Goal: Find specific page/section: Find specific page/section

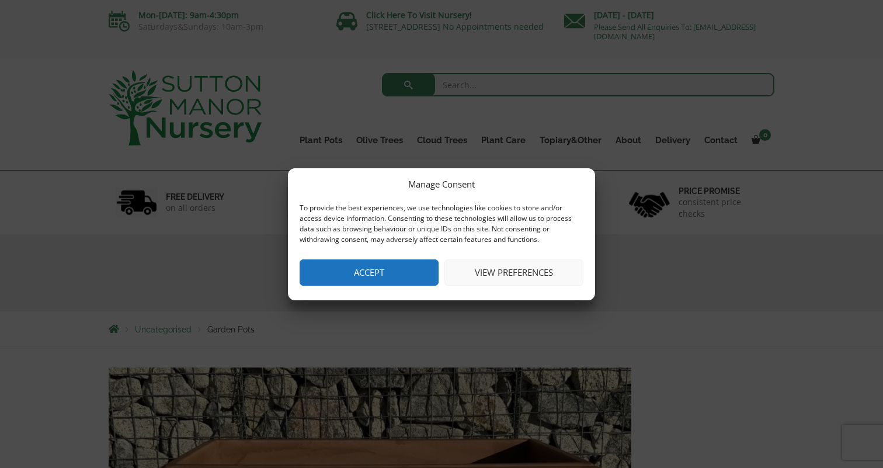
click at [521, 265] on button "View preferences" at bounding box center [513, 272] width 139 height 26
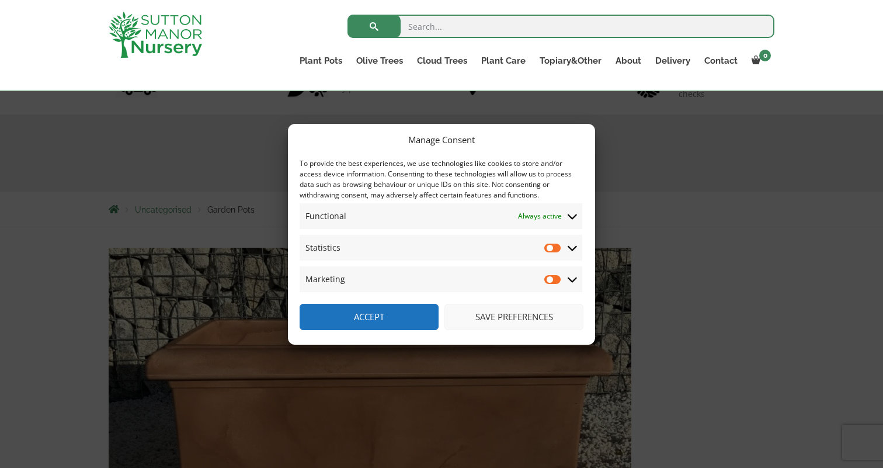
click at [419, 312] on button "Accept" at bounding box center [369, 317] width 139 height 26
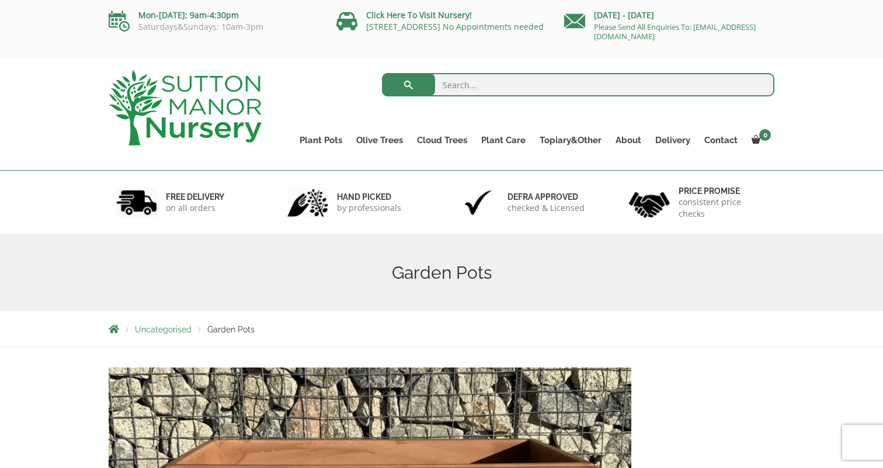
click at [502, 85] on input "search" at bounding box center [578, 84] width 393 height 23
type input "n"
click at [494, 85] on input "search" at bounding box center [578, 84] width 393 height 23
type input "nursery"
click at [382, 73] on button "submit" at bounding box center [408, 84] width 53 height 23
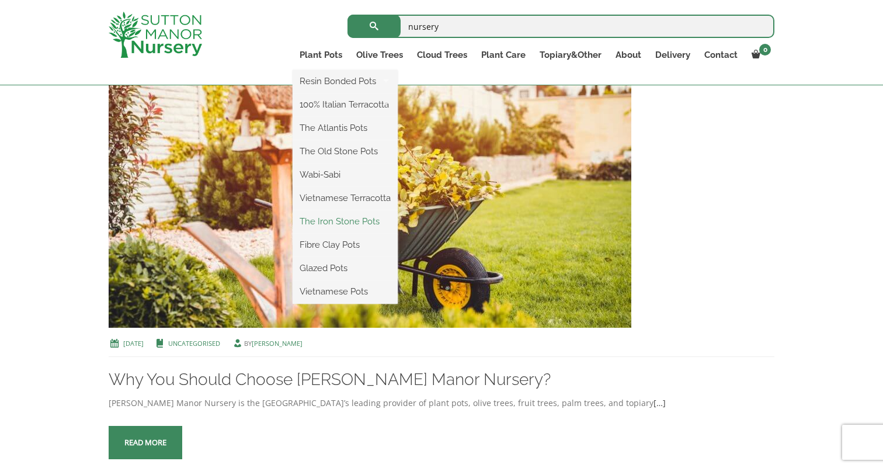
scroll to position [889, 0]
